Goal: Learn about a topic

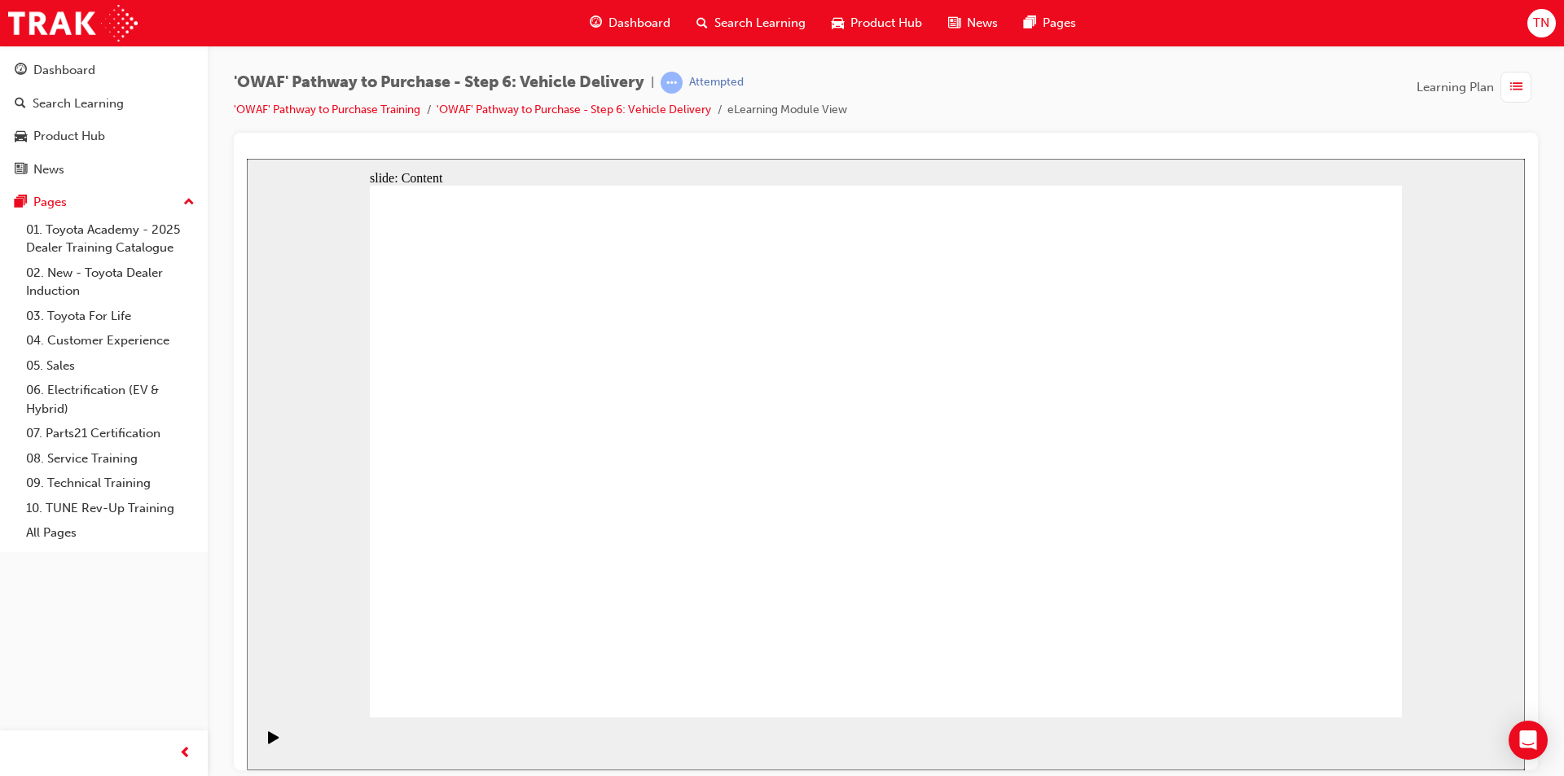
drag, startPoint x: 1274, startPoint y: 331, endPoint x: 1363, endPoint y: 331, distance: 89.6
drag, startPoint x: 1349, startPoint y: 609, endPoint x: 1423, endPoint y: 608, distance: 73.3
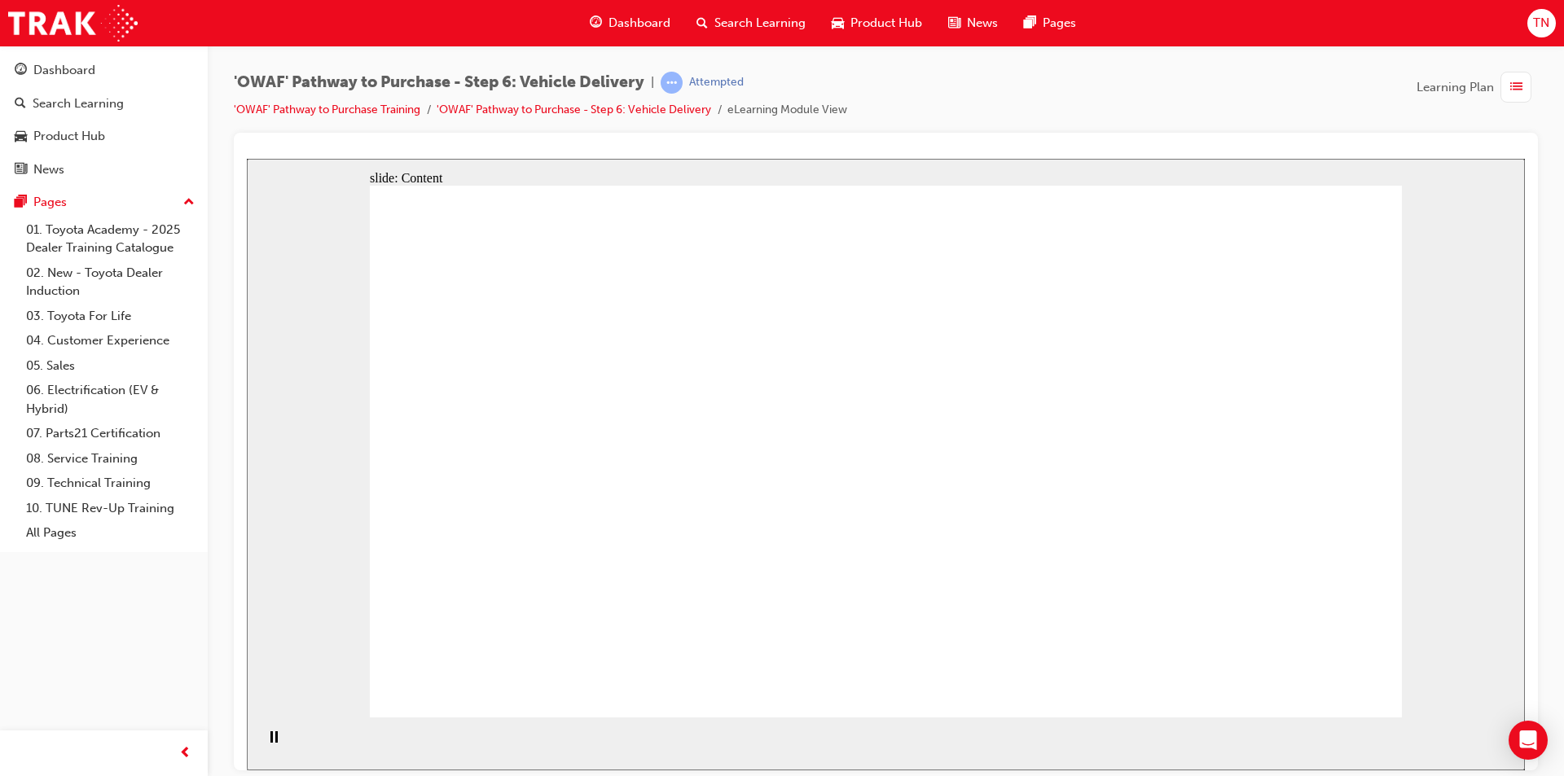
click at [1423, 608] on div "slide: Content Rectangle 2 Rectangle Rectangle 6 Nick EV Buyer Group 1 Rectangl…" at bounding box center [886, 464] width 1278 height 612
drag, startPoint x: 1290, startPoint y: 695, endPoint x: 1301, endPoint y: 684, distance: 15.6
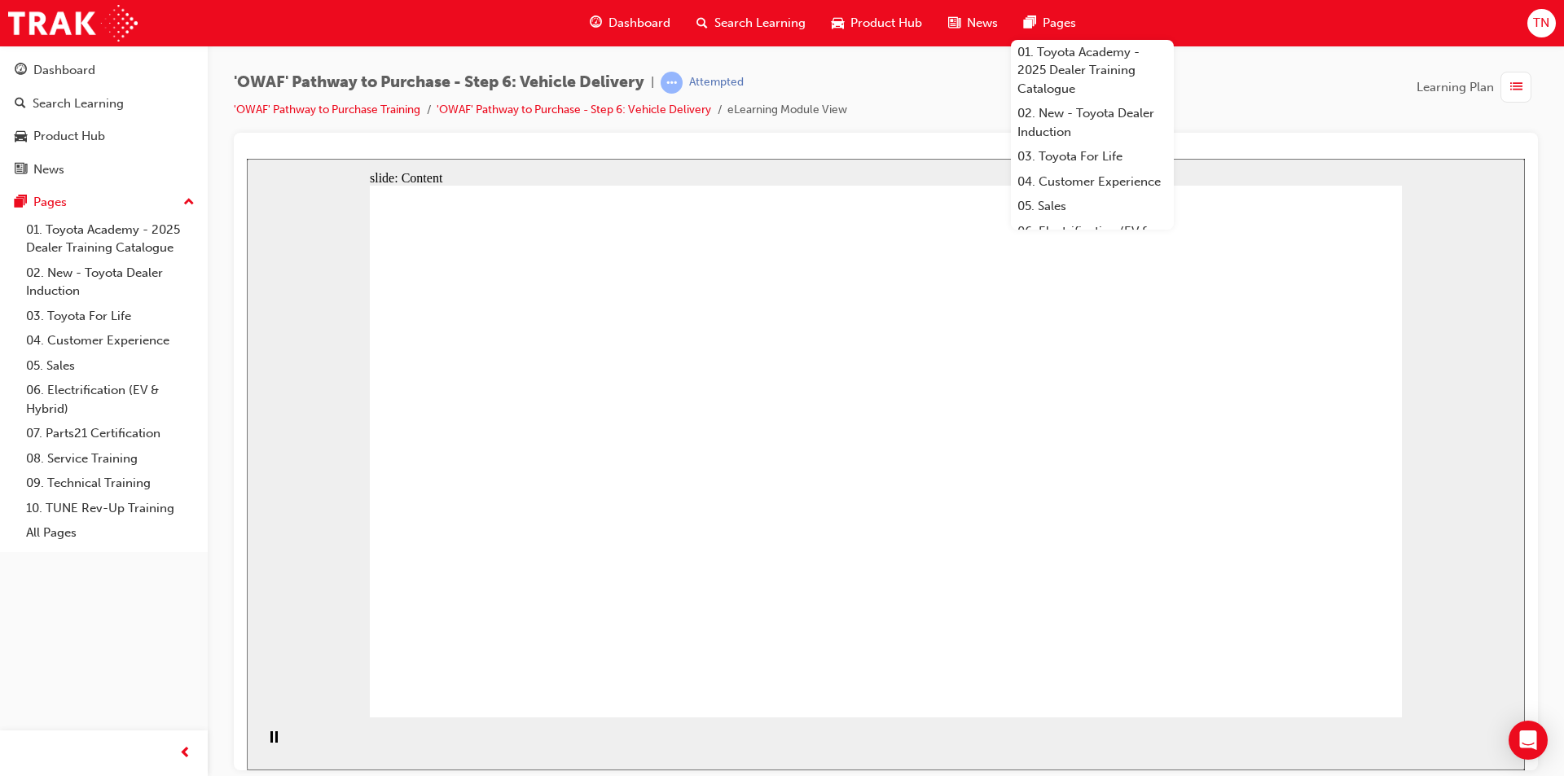
drag, startPoint x: 1333, startPoint y: 697, endPoint x: 1332, endPoint y: 681, distance: 15.5
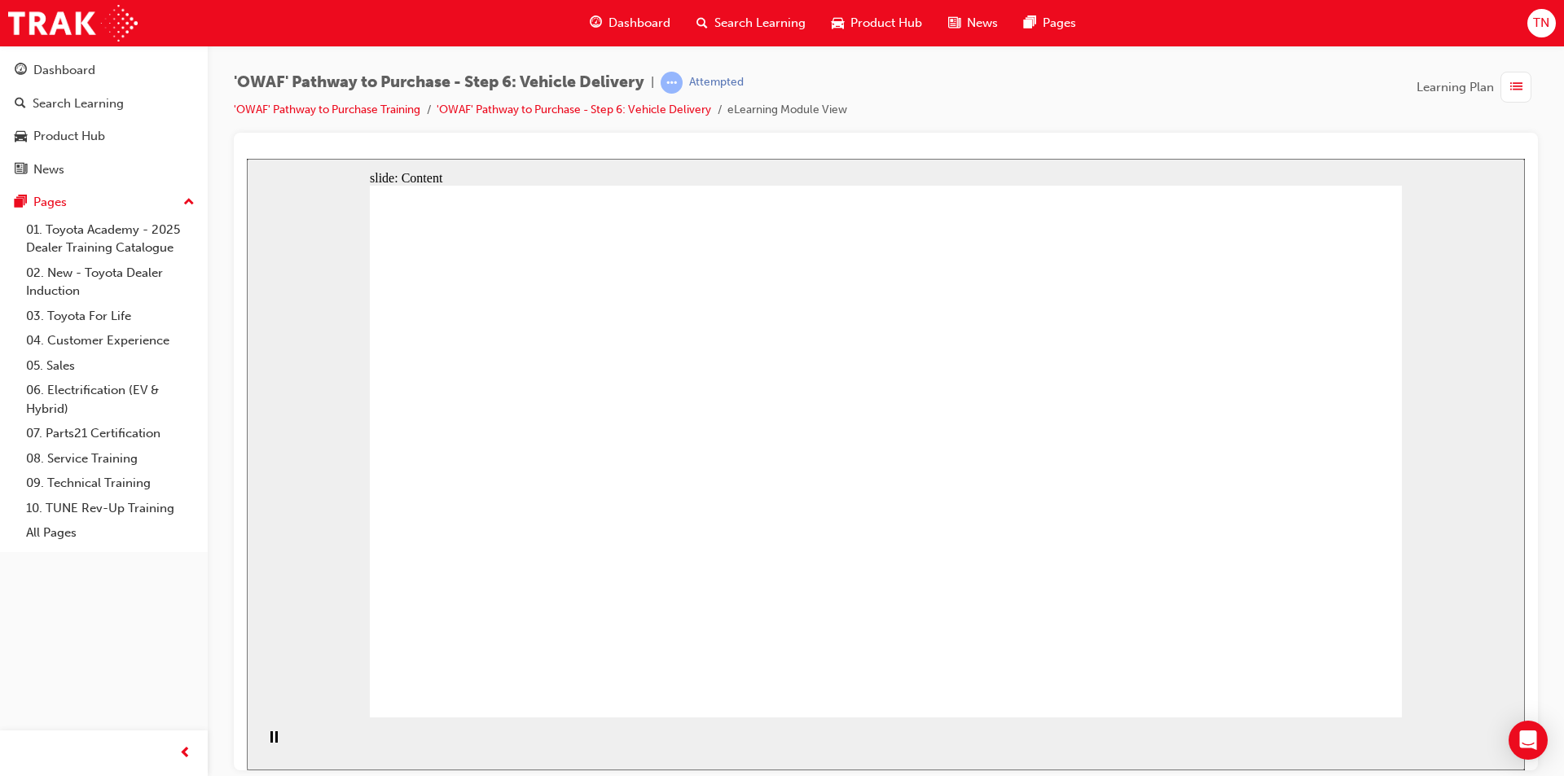
drag, startPoint x: 1291, startPoint y: 328, endPoint x: 1396, endPoint y: 341, distance: 105.2
